Goal: Task Accomplishment & Management: Manage account settings

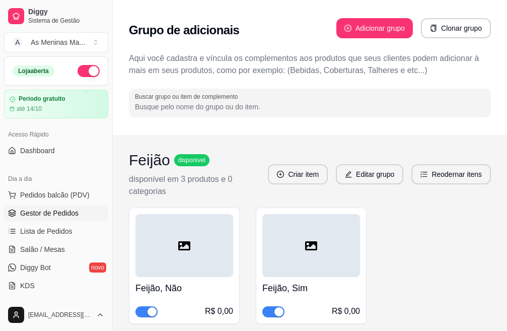
click at [61, 219] on link "Gestor de Pedidos" at bounding box center [56, 213] width 104 height 16
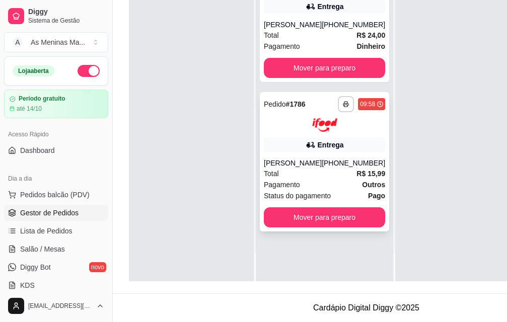
scroll to position [162, 0]
click at [310, 168] on div "Total R$ 15,99" at bounding box center [324, 173] width 121 height 11
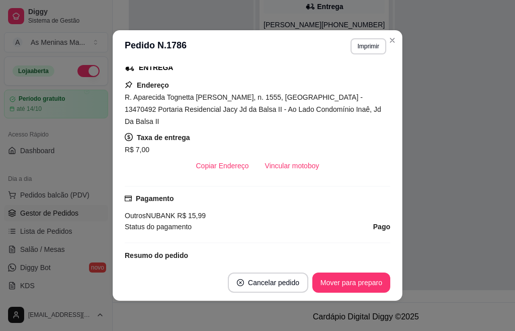
scroll to position [201, 0]
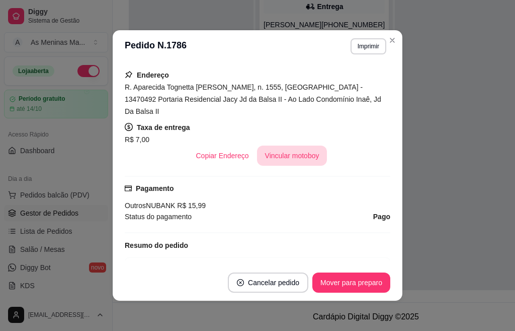
click at [287, 148] on button "Vincular motoboy" at bounding box center [292, 155] width 70 height 20
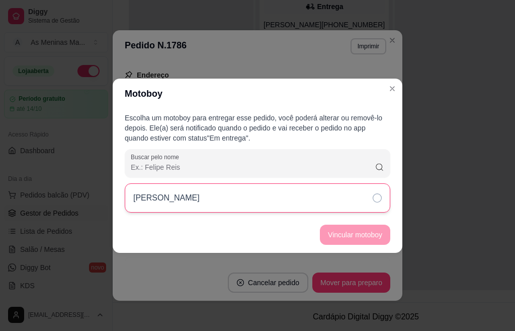
click at [376, 199] on icon at bounding box center [377, 197] width 9 height 9
click at [360, 236] on button "Vincular motoboy" at bounding box center [355, 234] width 70 height 20
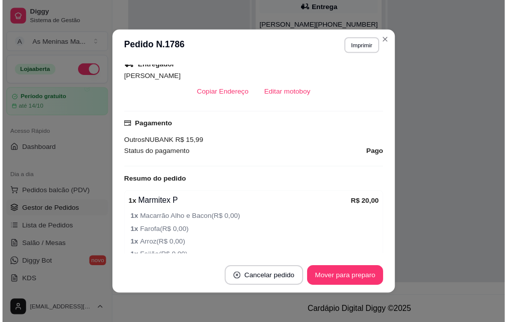
scroll to position [352, 0]
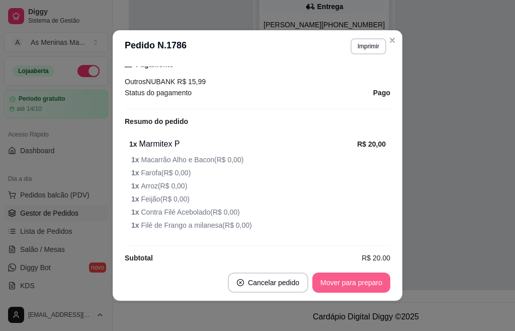
click at [367, 285] on button "Mover para preparo" at bounding box center [352, 282] width 78 height 20
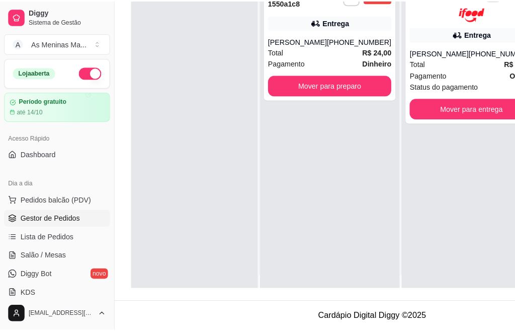
scroll to position [0, 0]
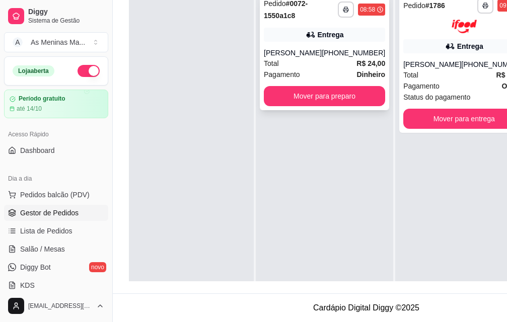
click at [301, 50] on div "[PERSON_NAME]" at bounding box center [293, 53] width 58 height 10
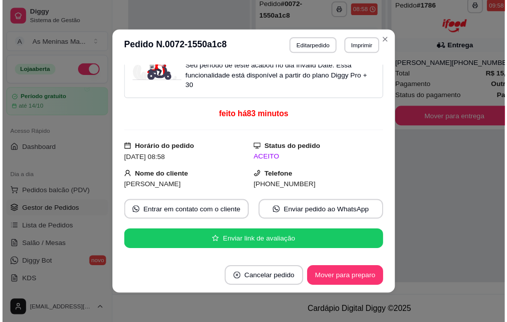
scroll to position [110, 0]
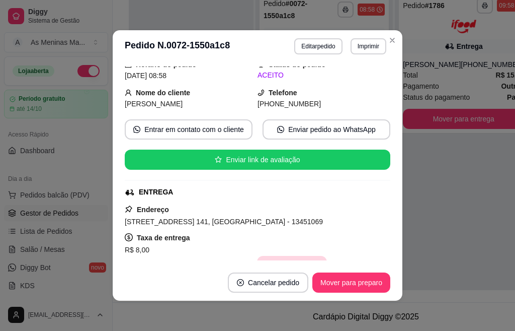
click at [280, 256] on button "Vincular motoboy" at bounding box center [292, 266] width 70 height 20
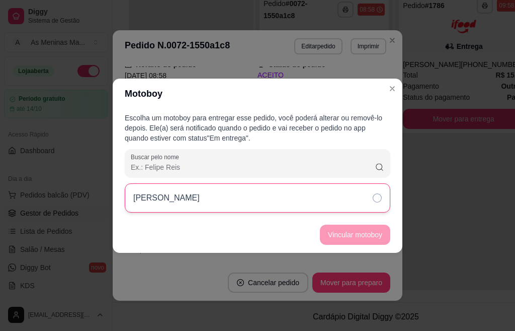
click at [361, 191] on div "[PERSON_NAME]" at bounding box center [258, 197] width 266 height 29
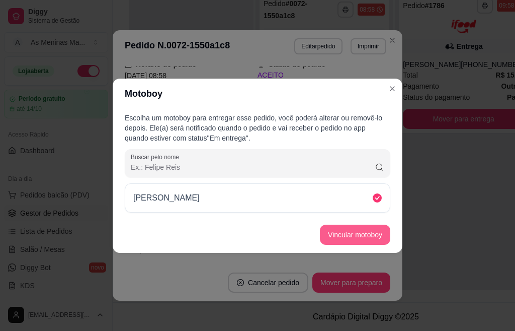
click at [360, 235] on button "Vincular motoboy" at bounding box center [355, 234] width 70 height 20
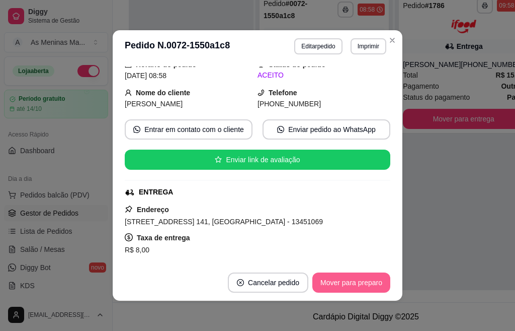
click at [347, 285] on button "Mover para preparo" at bounding box center [352, 282] width 78 height 20
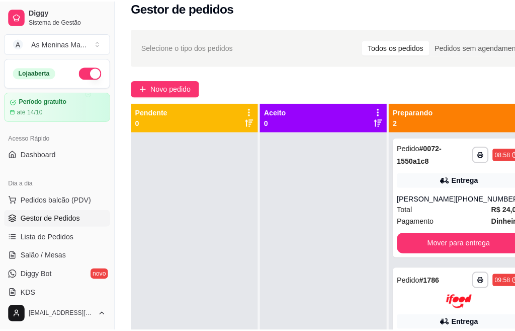
scroll to position [0, 0]
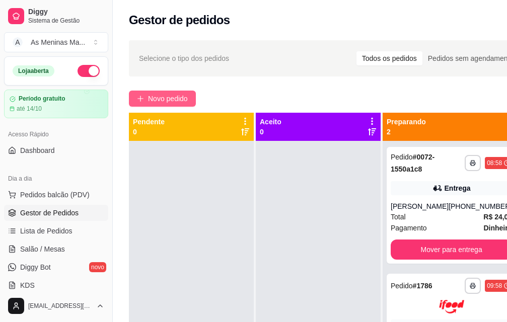
click at [167, 105] on button "Novo pedido" at bounding box center [162, 99] width 67 height 16
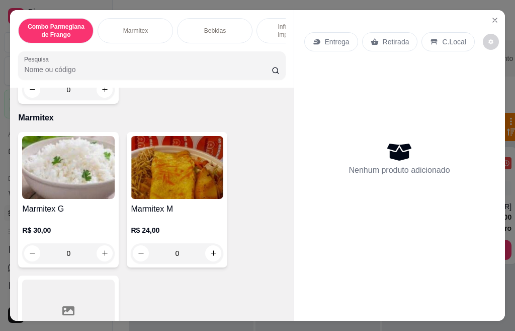
scroll to position [403, 0]
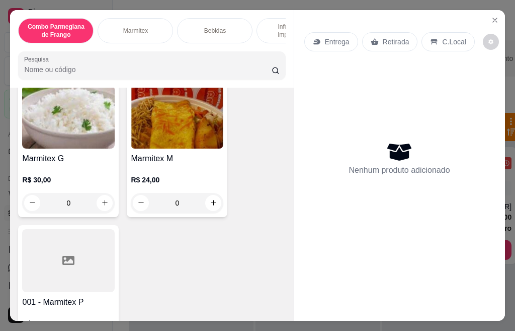
click at [88, 177] on div "R$ 30,00 0" at bounding box center [68, 189] width 93 height 48
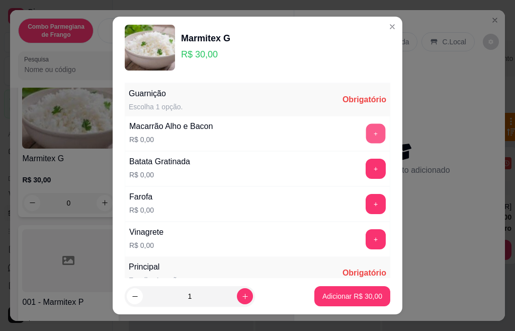
click at [366, 133] on button "+" at bounding box center [376, 133] width 20 height 20
click at [366, 176] on button "+" at bounding box center [376, 169] width 20 height 20
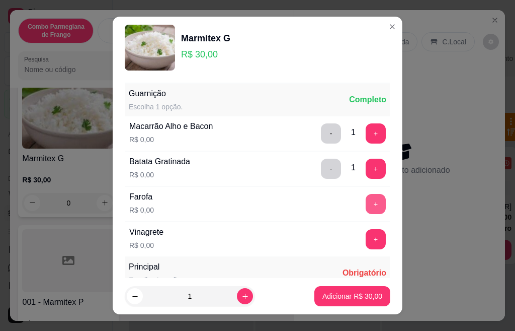
click at [366, 210] on button "+" at bounding box center [376, 204] width 20 height 20
click at [366, 235] on button "+" at bounding box center [376, 239] width 20 height 20
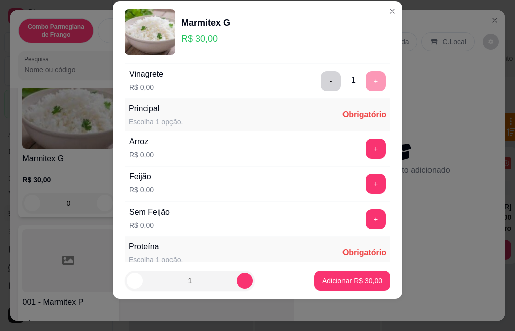
scroll to position [178, 0]
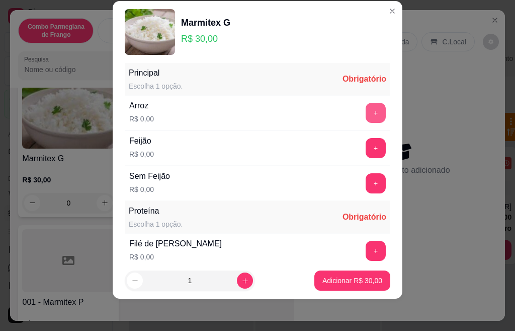
click at [366, 111] on button "+" at bounding box center [376, 113] width 20 height 20
click at [366, 153] on button "+" at bounding box center [376, 148] width 20 height 20
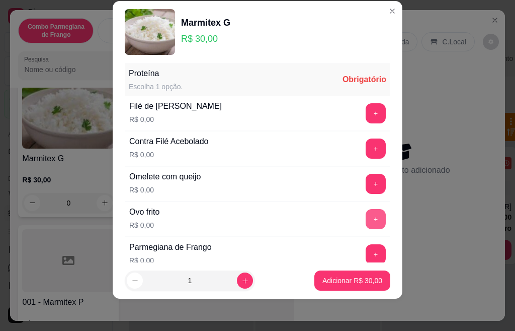
scroll to position [316, 0]
click at [366, 148] on button "+" at bounding box center [376, 148] width 20 height 20
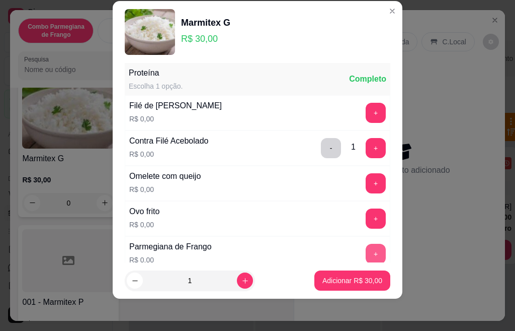
scroll to position [366, 0]
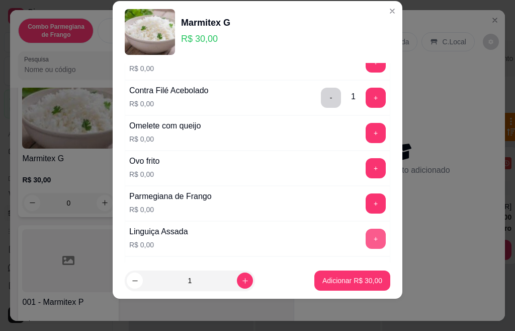
click at [366, 232] on button "+" at bounding box center [376, 238] width 20 height 20
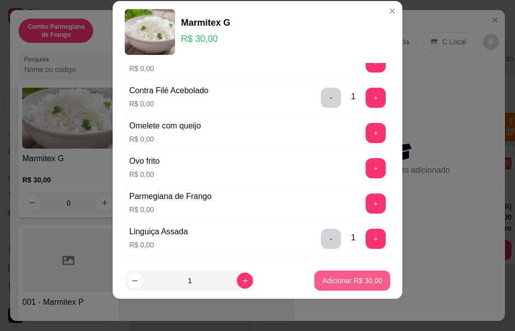
click at [365, 277] on p "Adicionar R$ 30,00" at bounding box center [353, 280] width 60 height 10
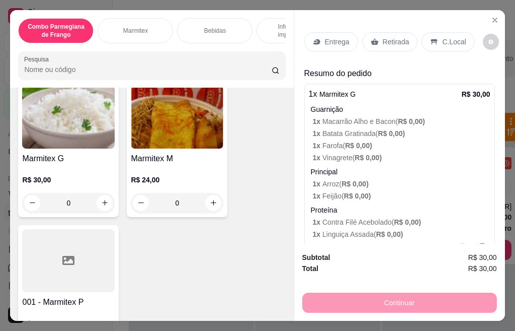
click at [183, 171] on div "R$ 24,00 0" at bounding box center [177, 189] width 93 height 48
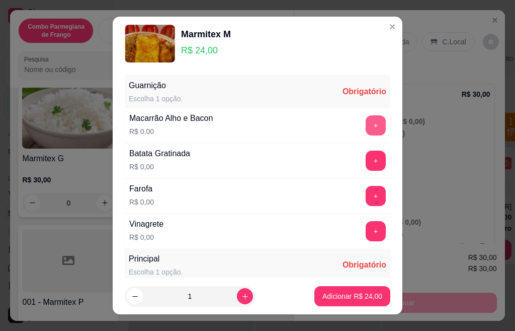
click at [366, 126] on button "+" at bounding box center [376, 125] width 20 height 20
click at [366, 159] on button "+" at bounding box center [376, 160] width 20 height 20
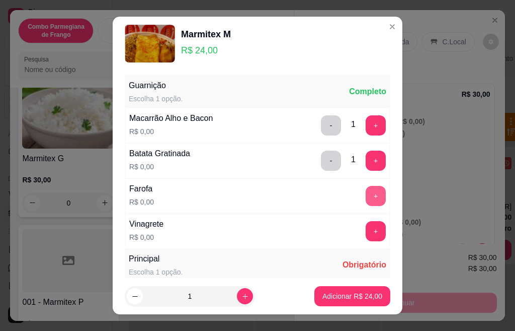
click at [366, 193] on button "+" at bounding box center [376, 196] width 20 height 20
click at [366, 232] on button "+" at bounding box center [376, 231] width 20 height 20
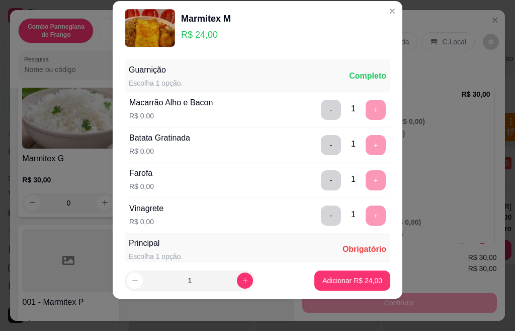
scroll to position [126, 0]
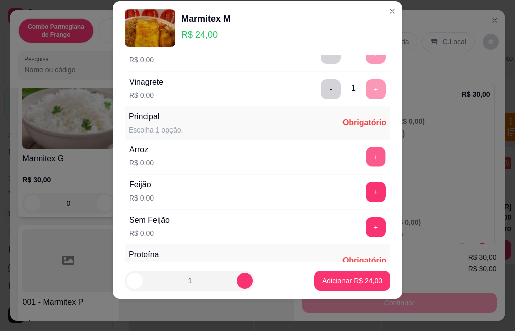
click at [366, 156] on button "+" at bounding box center [376, 156] width 20 height 20
click at [366, 189] on button "+" at bounding box center [376, 192] width 20 height 20
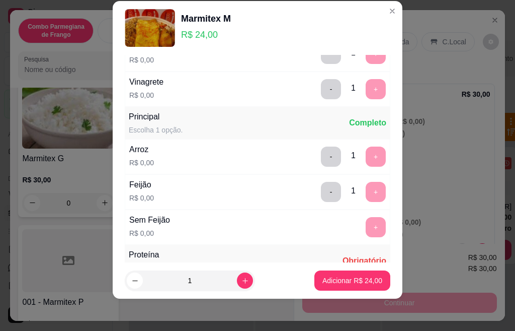
scroll to position [316, 0]
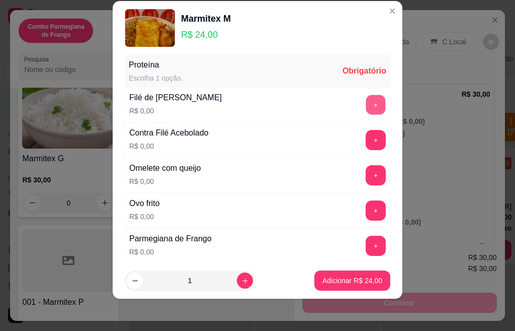
click at [366, 108] on button "+" at bounding box center [376, 105] width 20 height 20
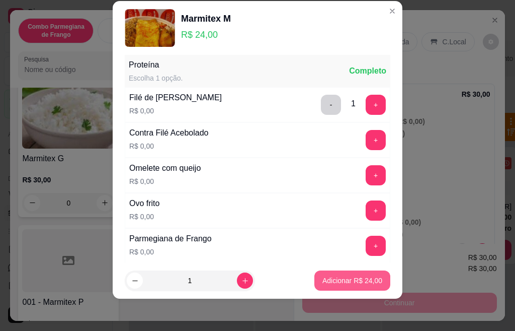
click at [328, 283] on p "Adicionar R$ 24,00" at bounding box center [353, 280] width 60 height 10
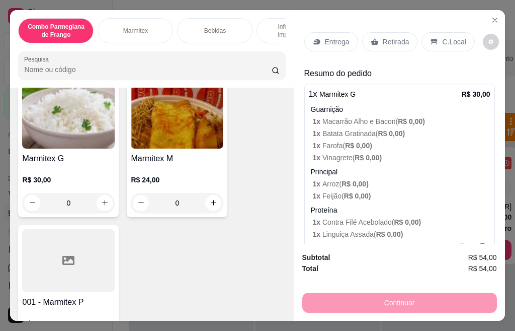
click at [170, 157] on h4 "Marmitex M" at bounding box center [177, 158] width 93 height 12
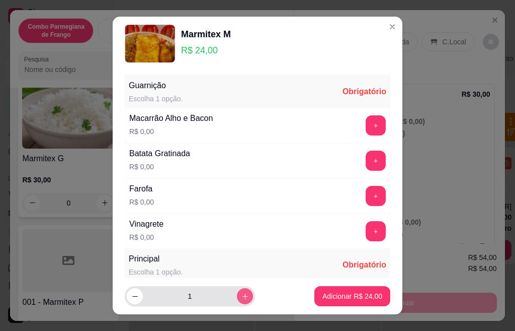
click at [242, 292] on icon "increase-product-quantity" at bounding box center [246, 296] width 8 height 8
click at [237, 291] on button "increase-product-quantity" at bounding box center [245, 296] width 16 height 16
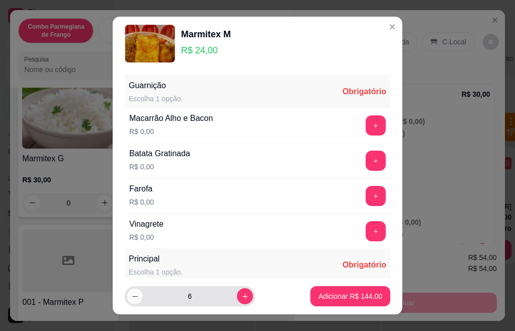
click at [130, 300] on button "decrease-product-quantity" at bounding box center [135, 296] width 16 height 16
type input "5"
click at [366, 127] on button "+" at bounding box center [376, 125] width 20 height 20
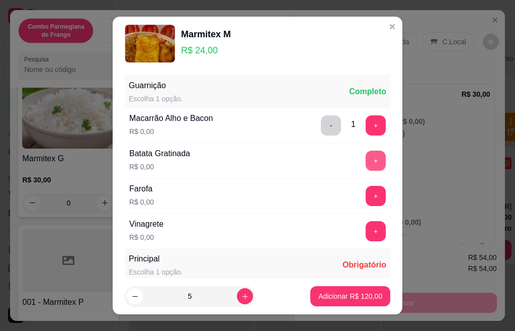
click at [366, 163] on button "+" at bounding box center [376, 160] width 20 height 20
click at [366, 195] on button "+" at bounding box center [376, 196] width 20 height 20
click at [366, 230] on button "+" at bounding box center [376, 231] width 20 height 20
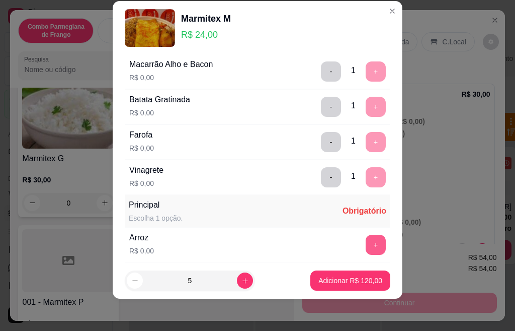
scroll to position [88, 0]
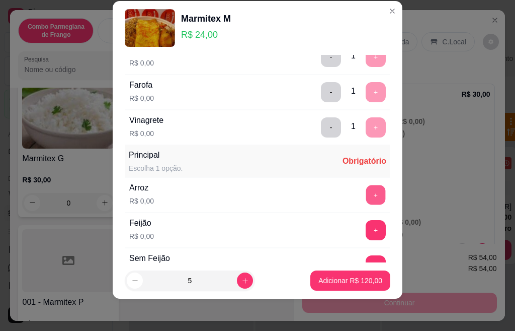
click at [366, 196] on button "+" at bounding box center [376, 195] width 20 height 20
click at [366, 227] on button "+" at bounding box center [376, 230] width 20 height 20
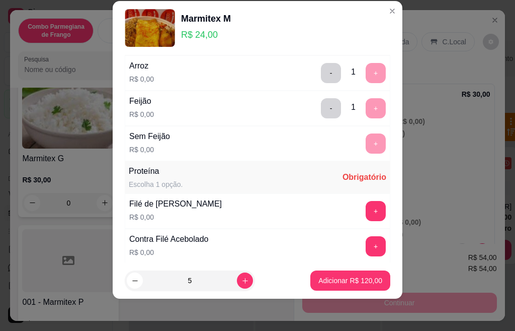
scroll to position [309, 0]
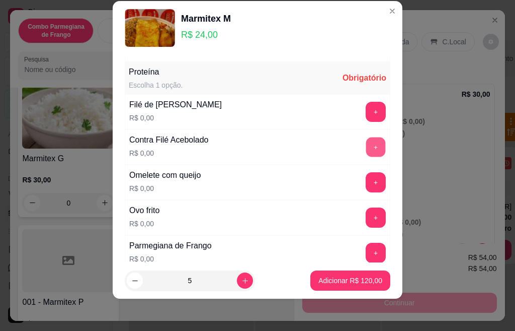
click at [366, 153] on button "+" at bounding box center [376, 147] width 20 height 20
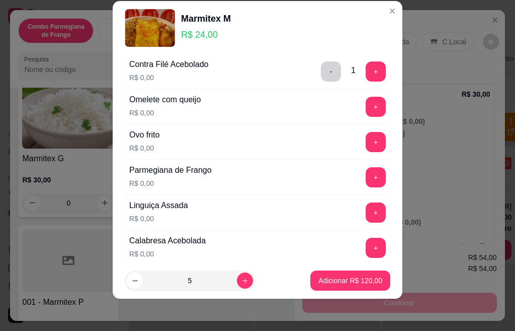
scroll to position [460, 0]
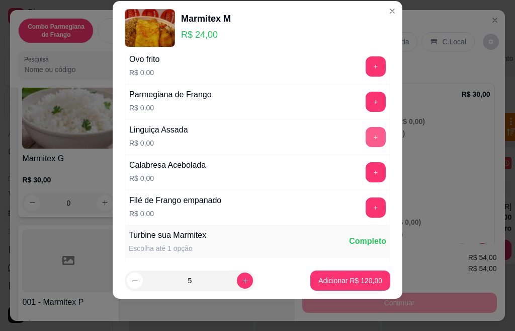
click at [366, 140] on button "+" at bounding box center [376, 137] width 20 height 20
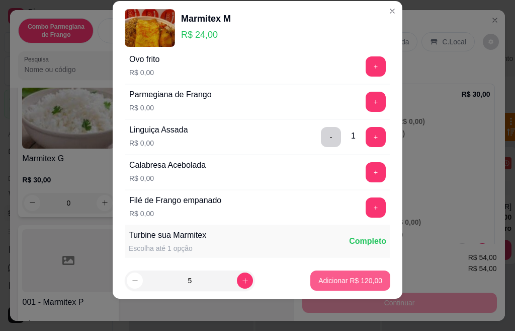
click at [360, 280] on p "Adicionar R$ 120,00" at bounding box center [351, 280] width 64 height 10
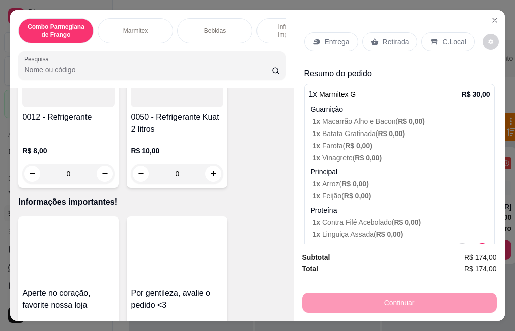
scroll to position [1698, 0]
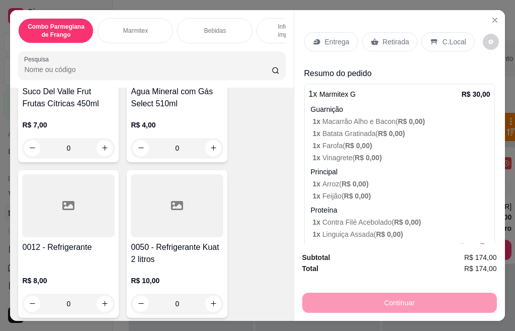
click at [166, 197] on div at bounding box center [177, 205] width 93 height 63
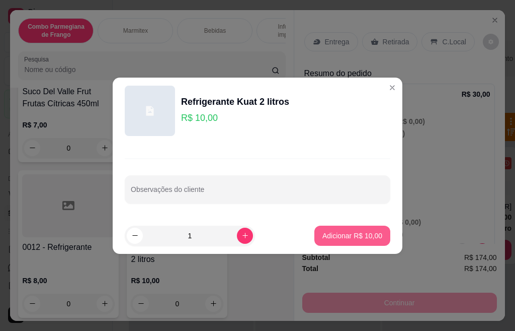
click at [341, 245] on button "Adicionar R$ 10,00" at bounding box center [353, 235] width 76 height 20
type input "1"
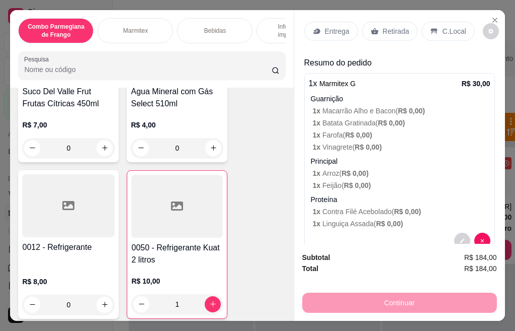
scroll to position [0, 0]
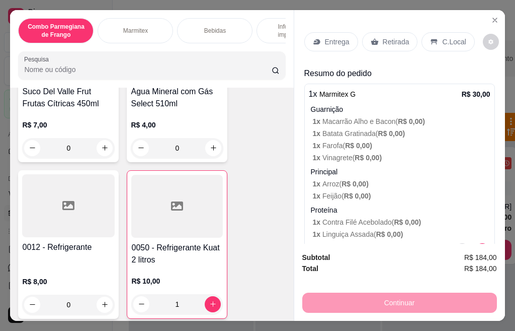
click at [325, 37] on p "Entrega" at bounding box center [337, 42] width 25 height 10
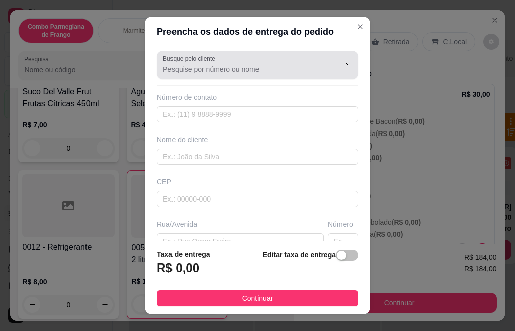
click at [301, 70] on input "Busque pelo cliente" at bounding box center [243, 69] width 161 height 10
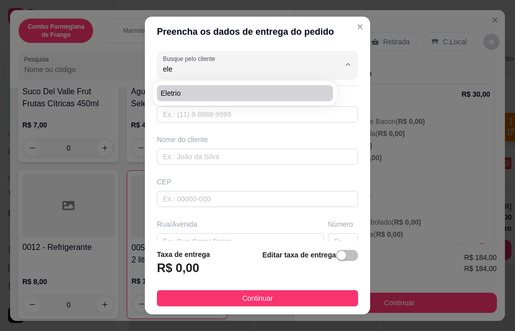
click at [275, 90] on span "Eletrio" at bounding box center [240, 93] width 158 height 10
type input "Eletrio"
type input "19974060445"
type input "Eletrio"
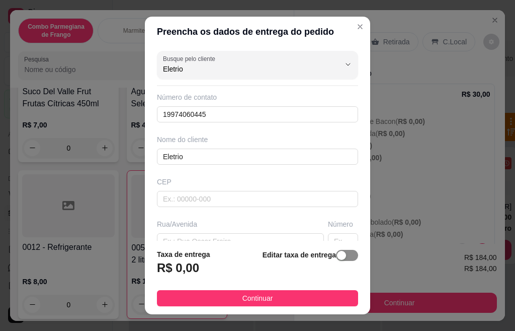
type input "Eletrio"
click at [337, 255] on div "button" at bounding box center [341, 255] width 9 height 9
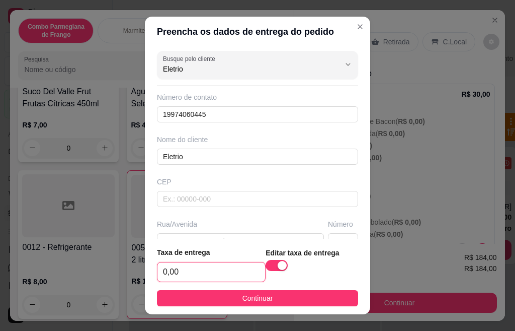
click at [232, 273] on input "0,00" at bounding box center [212, 271] width 108 height 19
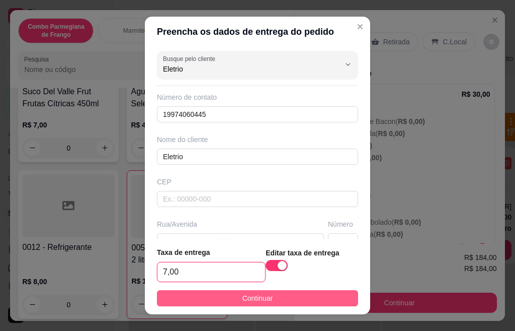
type input "7,00"
click at [243, 303] on span "Continuar" at bounding box center [258, 297] width 31 height 11
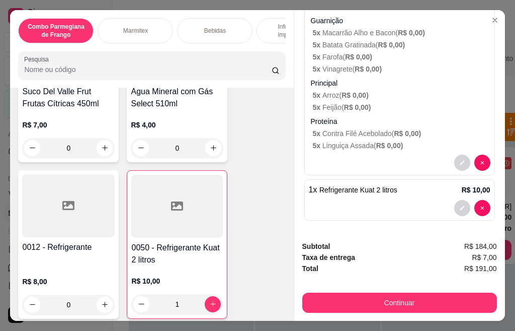
scroll to position [555, 0]
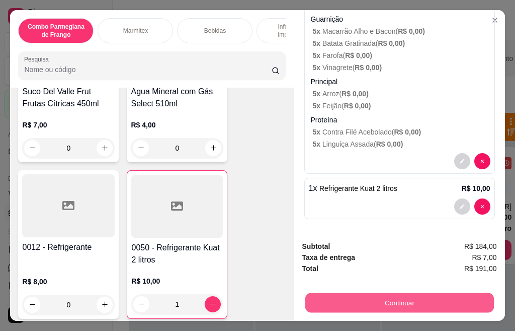
click at [384, 304] on button "Continuar" at bounding box center [399, 303] width 189 height 20
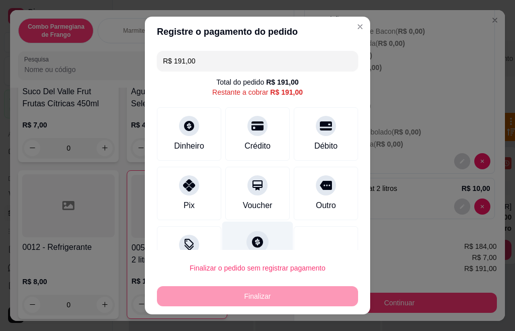
click at [253, 247] on div at bounding box center [258, 242] width 22 height 22
type input "R$ 0,00"
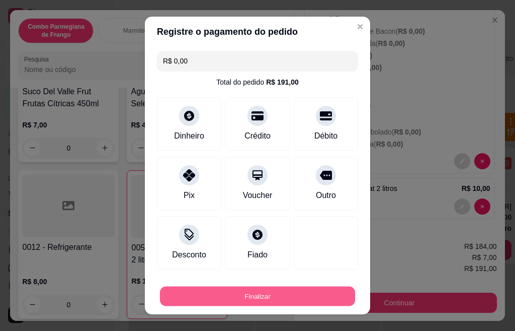
click at [275, 301] on button "Finalizar" at bounding box center [257, 296] width 195 height 20
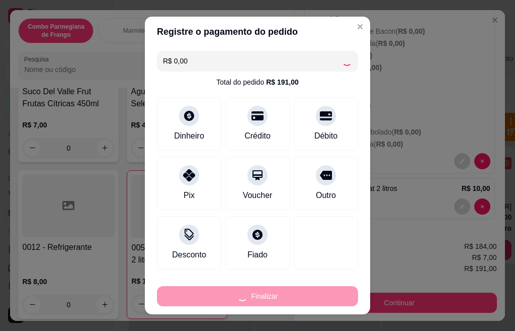
type input "0"
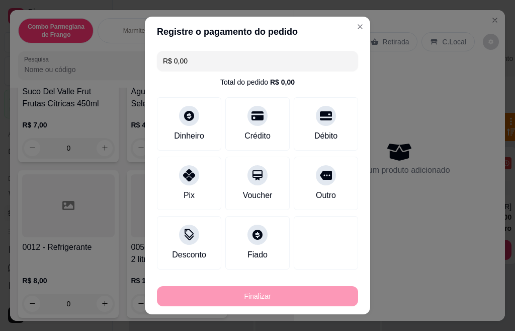
type input "-R$ 191,00"
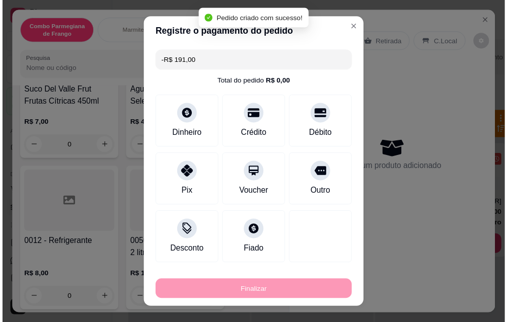
scroll to position [0, 0]
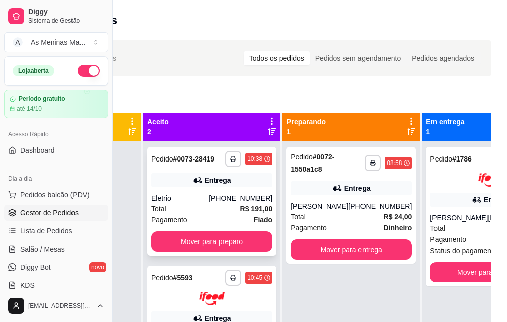
click at [206, 203] on div "Eletrio" at bounding box center [180, 198] width 58 height 10
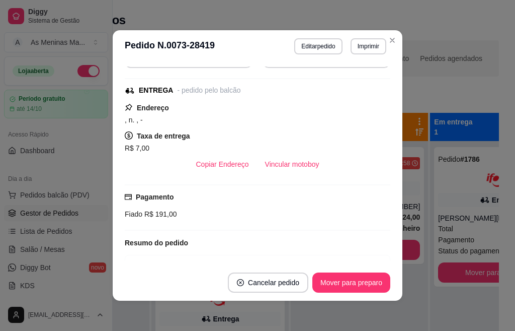
scroll to position [201, 0]
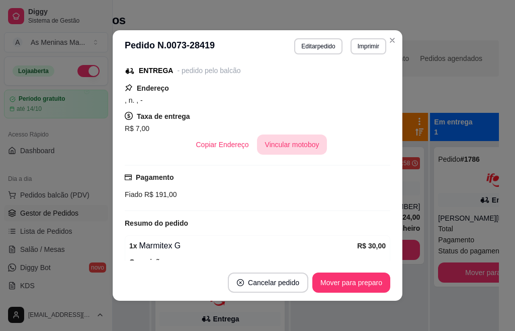
click at [267, 143] on button "Vincular motoboy" at bounding box center [292, 144] width 70 height 20
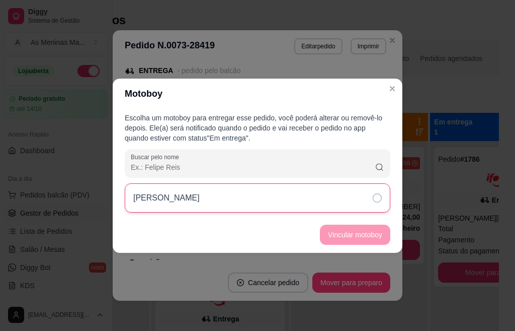
click at [376, 204] on div "[PERSON_NAME]" at bounding box center [258, 197] width 266 height 29
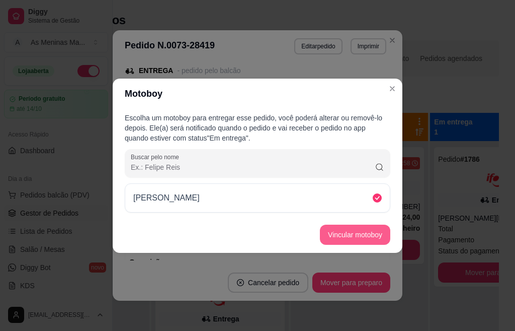
click at [364, 230] on button "Vincular motoboy" at bounding box center [355, 234] width 70 height 20
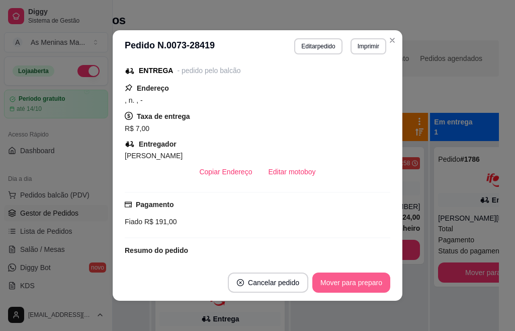
click at [362, 276] on button "Mover para preparo" at bounding box center [352, 282] width 78 height 20
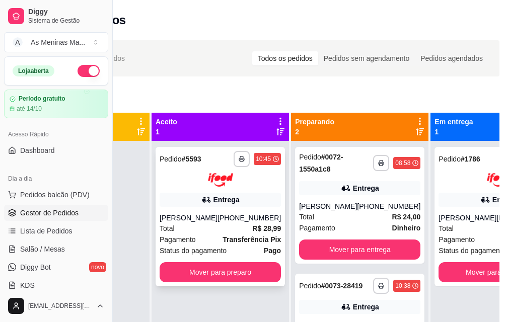
click at [223, 213] on div "[PHONE_NUMBER]" at bounding box center [248, 218] width 63 height 10
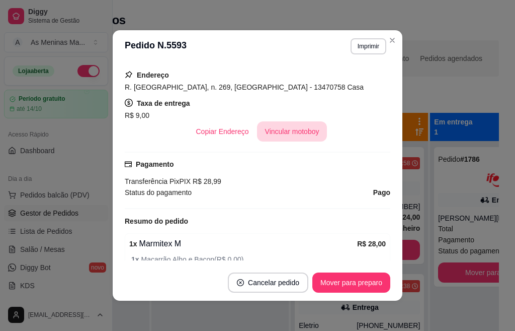
click at [275, 133] on button "Vincular motoboy" at bounding box center [292, 131] width 70 height 20
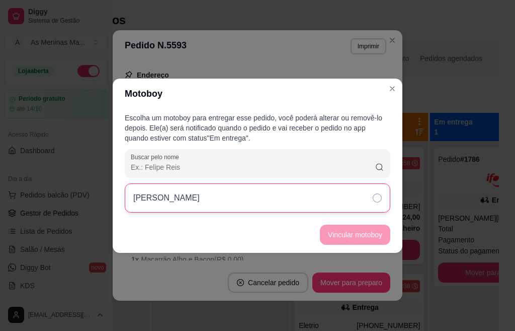
click at [371, 198] on div "[PERSON_NAME]" at bounding box center [258, 197] width 266 height 29
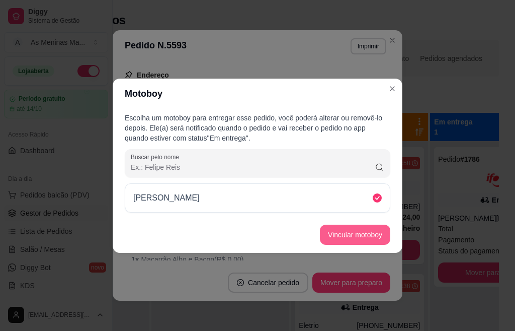
click at [369, 231] on button "Vincular motoboy" at bounding box center [355, 234] width 70 height 20
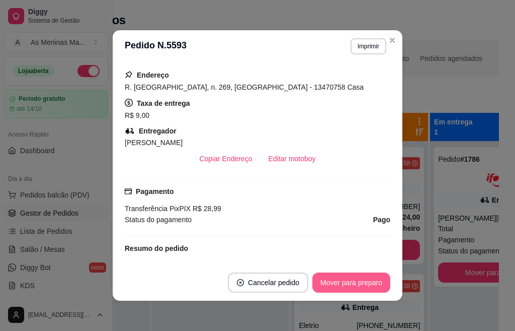
click at [360, 287] on button "Mover para preparo" at bounding box center [352, 282] width 78 height 20
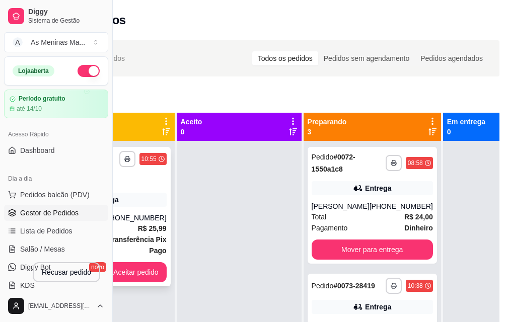
click at [144, 200] on div "Entrega" at bounding box center [100, 200] width 134 height 14
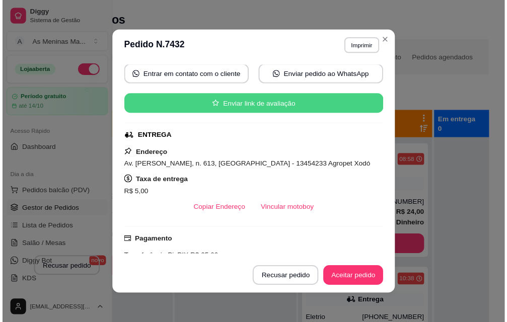
scroll to position [151, 0]
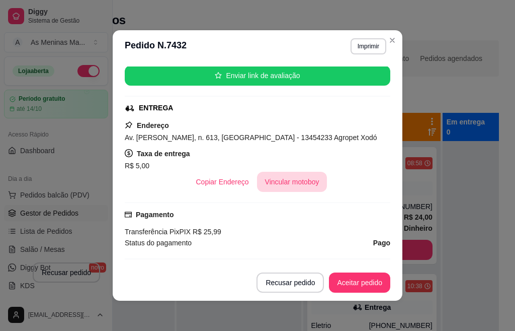
click at [284, 183] on button "Vincular motoboy" at bounding box center [292, 182] width 70 height 20
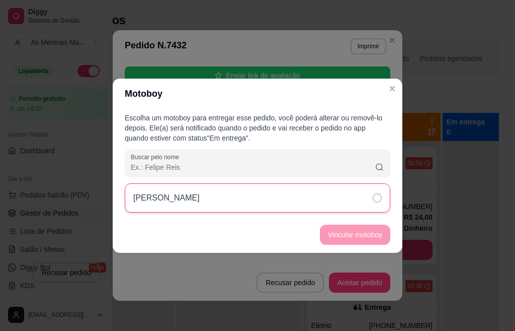
click at [368, 198] on div "[PERSON_NAME]" at bounding box center [258, 197] width 266 height 29
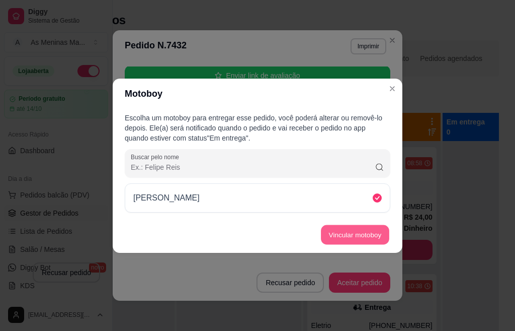
click at [366, 235] on button "Vincular motoboy" at bounding box center [355, 234] width 68 height 20
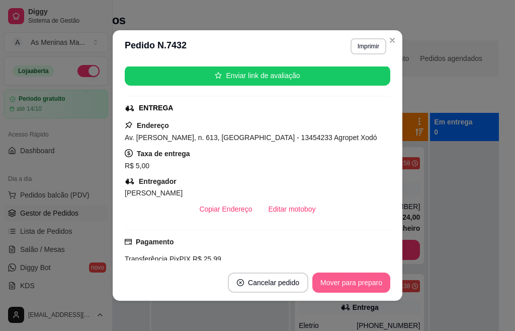
click at [335, 276] on button "Mover para preparo" at bounding box center [352, 282] width 78 height 20
